Goal: Information Seeking & Learning: Learn about a topic

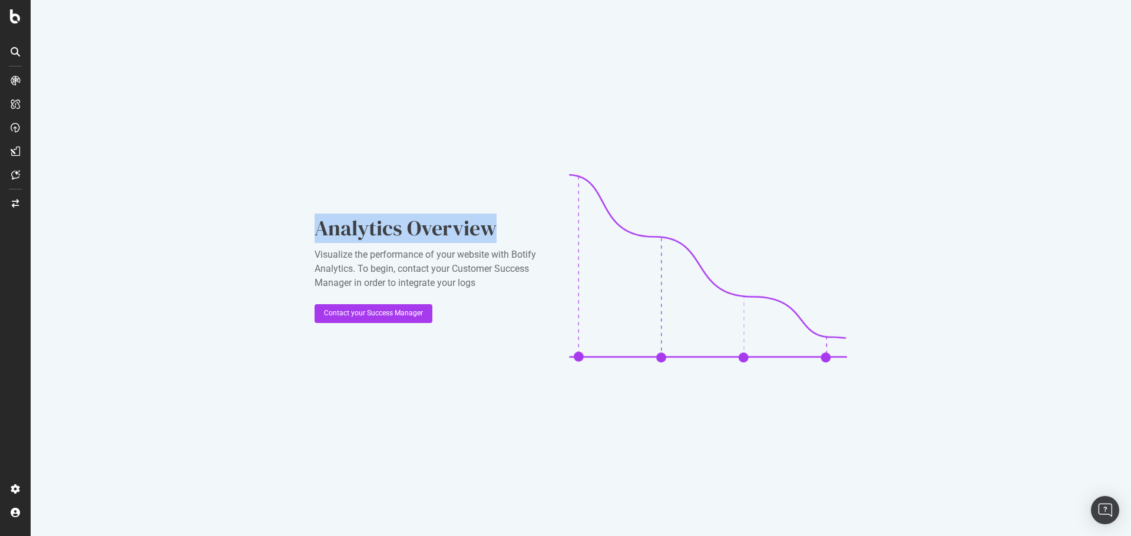
drag, startPoint x: 337, startPoint y: 226, endPoint x: 534, endPoint y: 226, distance: 196.7
click at [534, 226] on div "Analytics Overview Visualize the performance of your website with Botify Analyt…" at bounding box center [581, 268] width 1100 height 536
copy div "Analytics Overview"
